Goal: Find contact information: Obtain details needed to contact an individual or organization

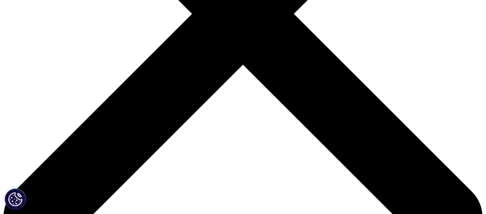
scroll to position [255, 0]
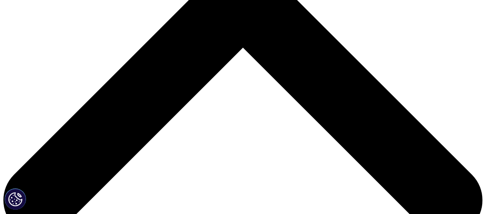
scroll to position [0, 0]
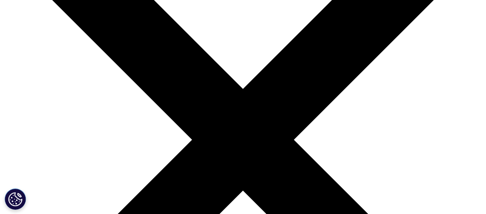
scroll to position [42, 0]
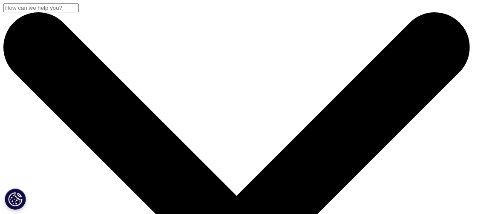
scroll to position [127, 0]
paste input "hashimoto.shigeyuki@mc.mt-pharma.co.jp"
type input "hashimoto.shigeyuki@mc.mt-pharma.co.jp"
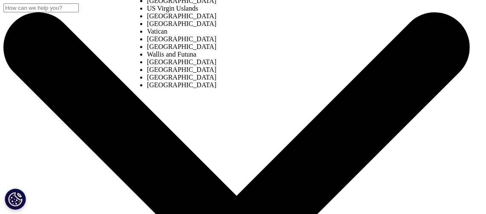
select select "[GEOGRAPHIC_DATA]"
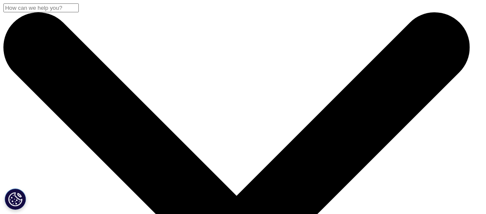
type input "08057763292"
type input "第2リージョン部　第3営業グループ"
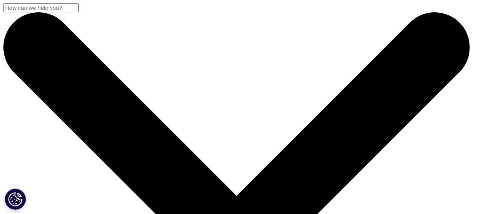
scroll to position [0, 0]
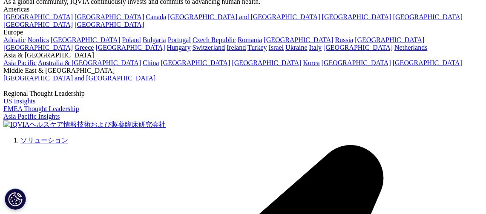
scroll to position [42, 0]
